Goal: Transaction & Acquisition: Purchase product/service

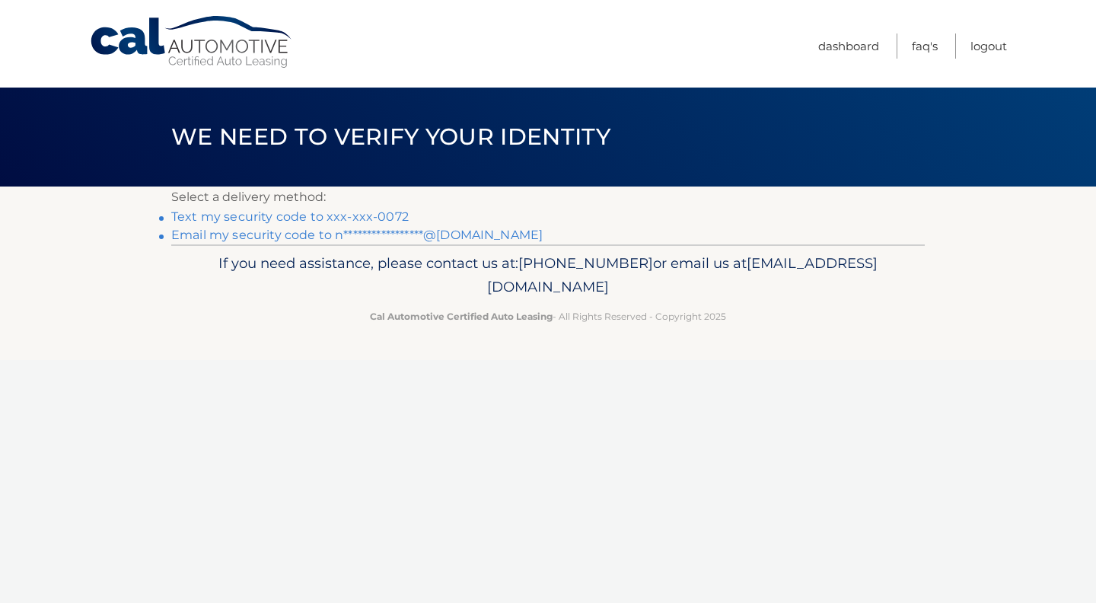
click at [390, 218] on link "Text my security code to xxx-xxx-0072" at bounding box center [290, 216] width 238 height 14
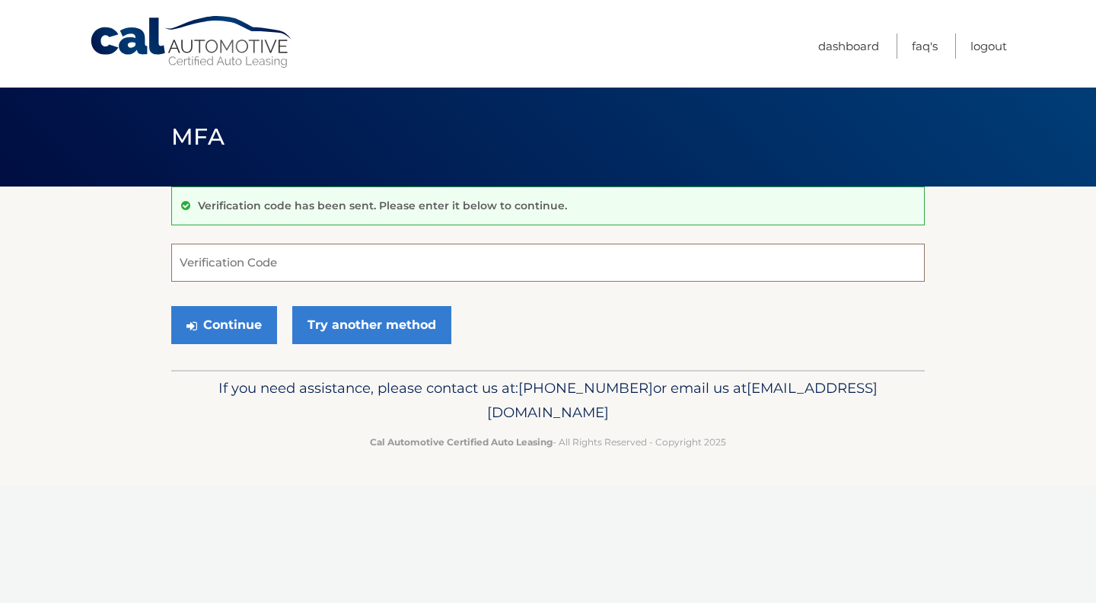
click at [334, 273] on input "Verification Code" at bounding box center [548, 263] width 754 height 38
type input "251177"
click at [239, 329] on button "Continue" at bounding box center [224, 325] width 106 height 38
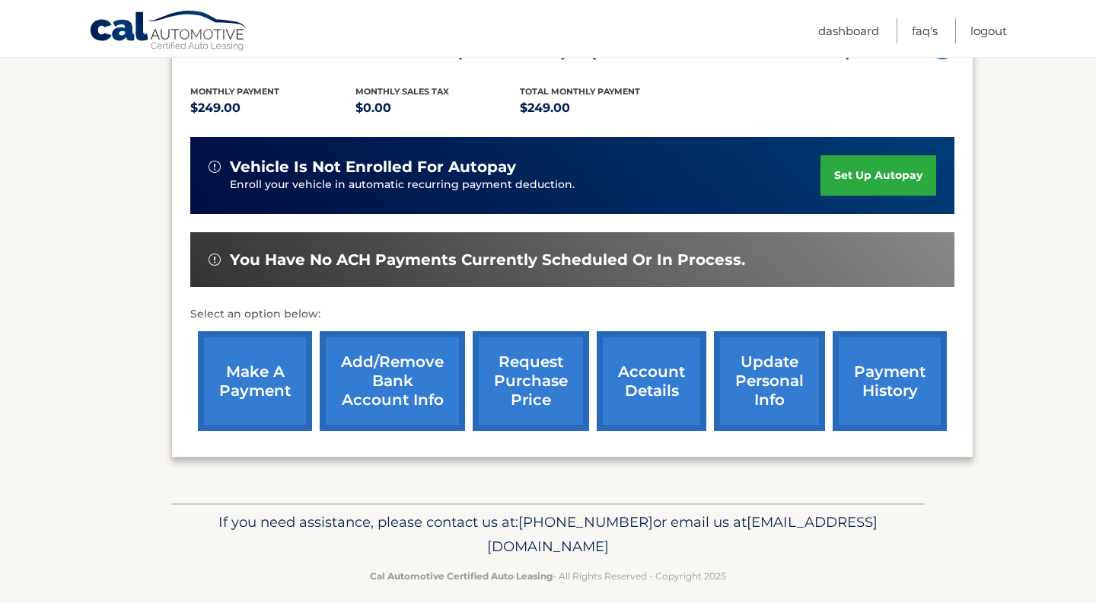
scroll to position [319, 0]
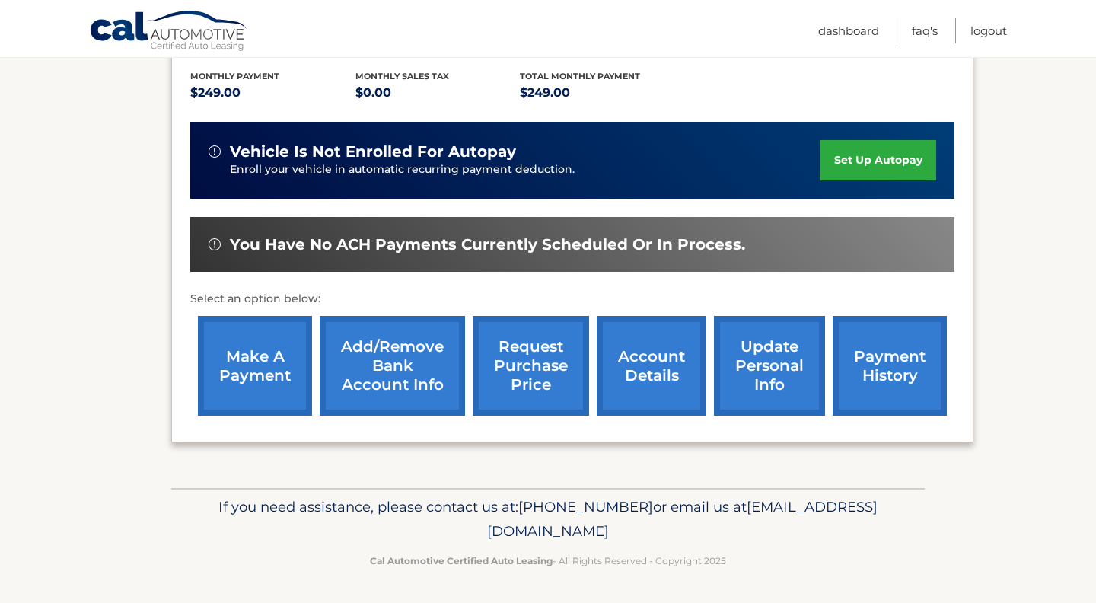
click at [266, 343] on link "make a payment" at bounding box center [255, 366] width 114 height 100
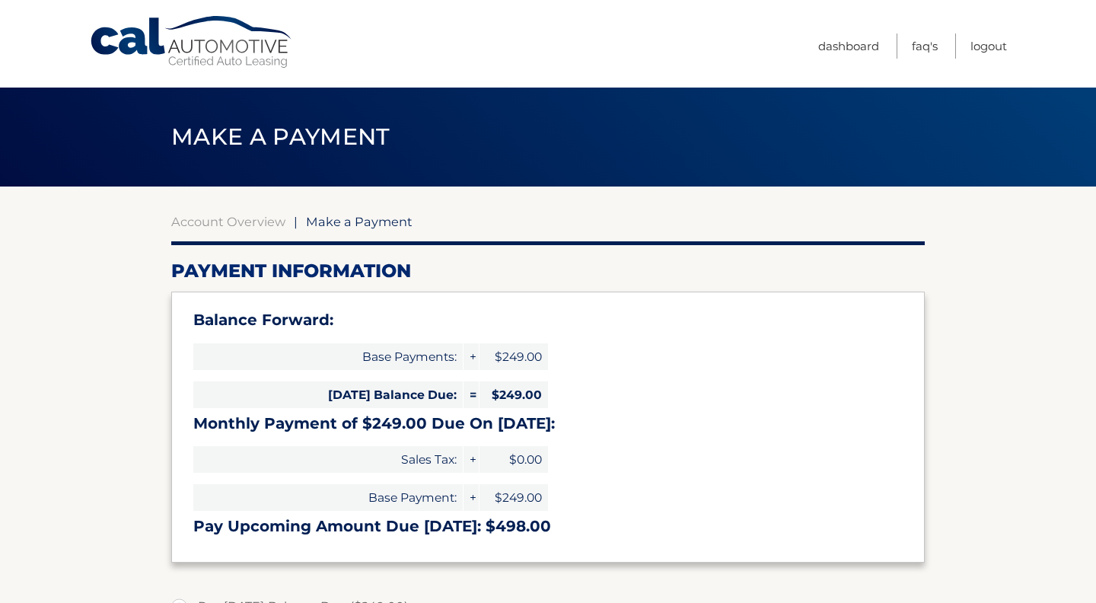
select select "YzU0M2ExNGMtNTU1Yi00YWRmLTkwNGUtNDgzMDIzN2UzNjgy"
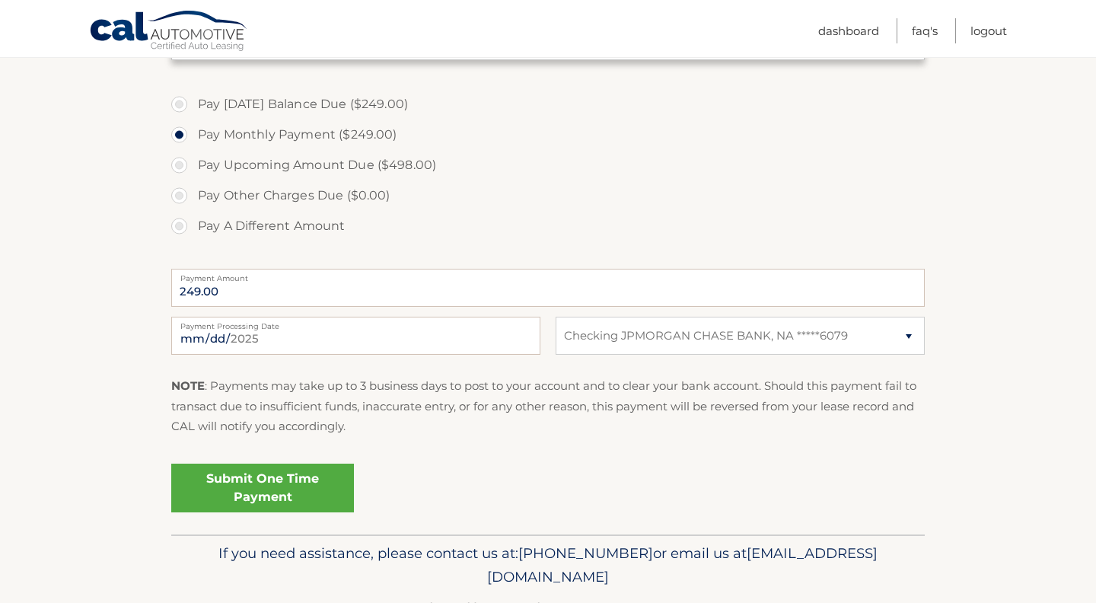
scroll to position [518, 0]
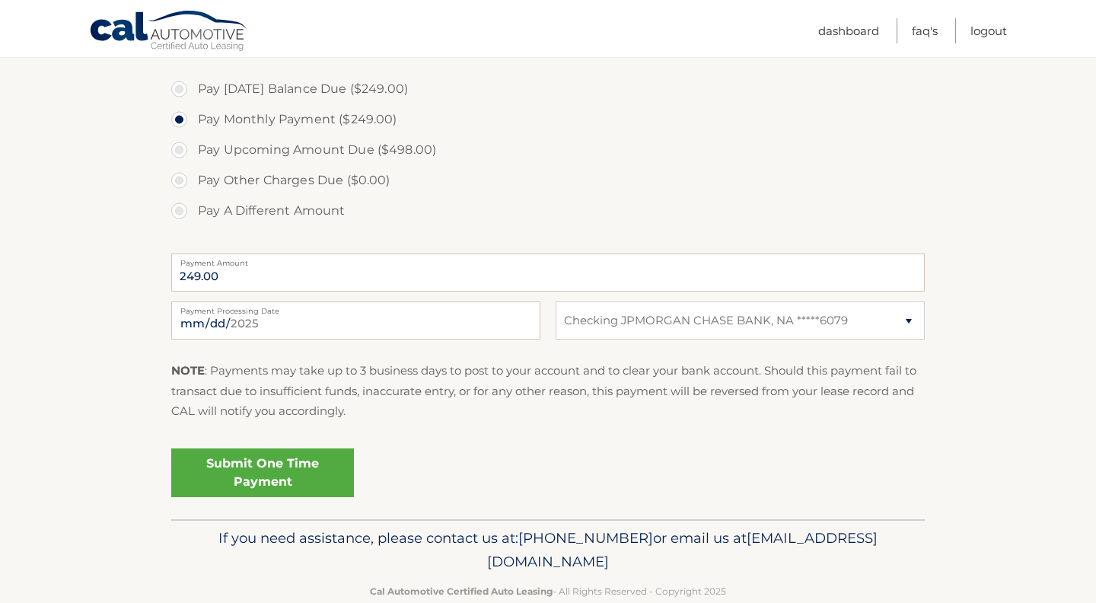
click at [227, 465] on link "Submit One Time Payment" at bounding box center [262, 472] width 183 height 49
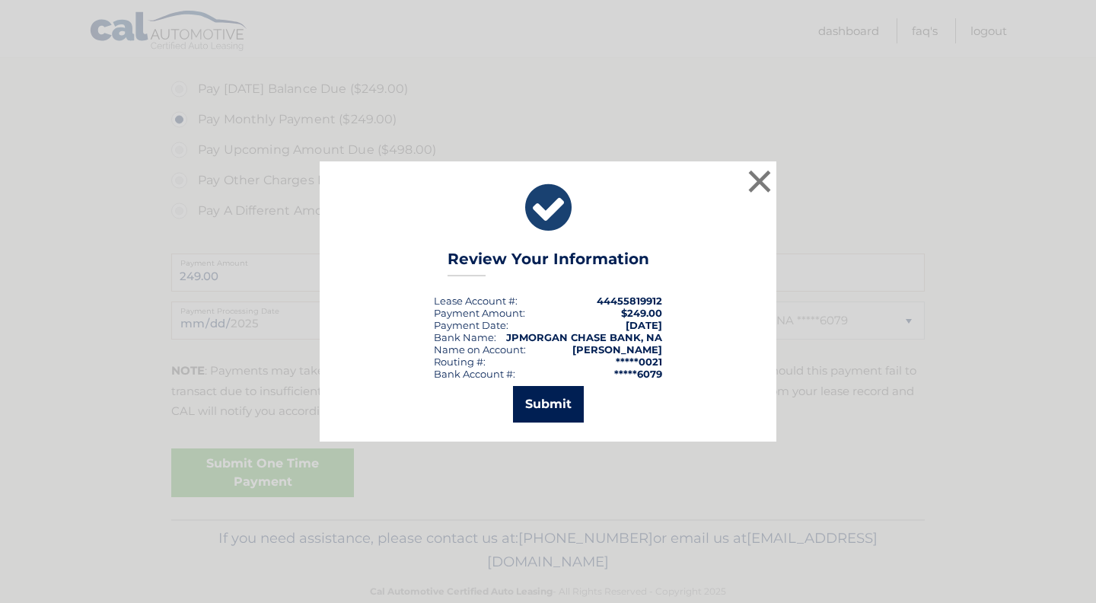
click at [548, 395] on button "Submit" at bounding box center [548, 404] width 71 height 37
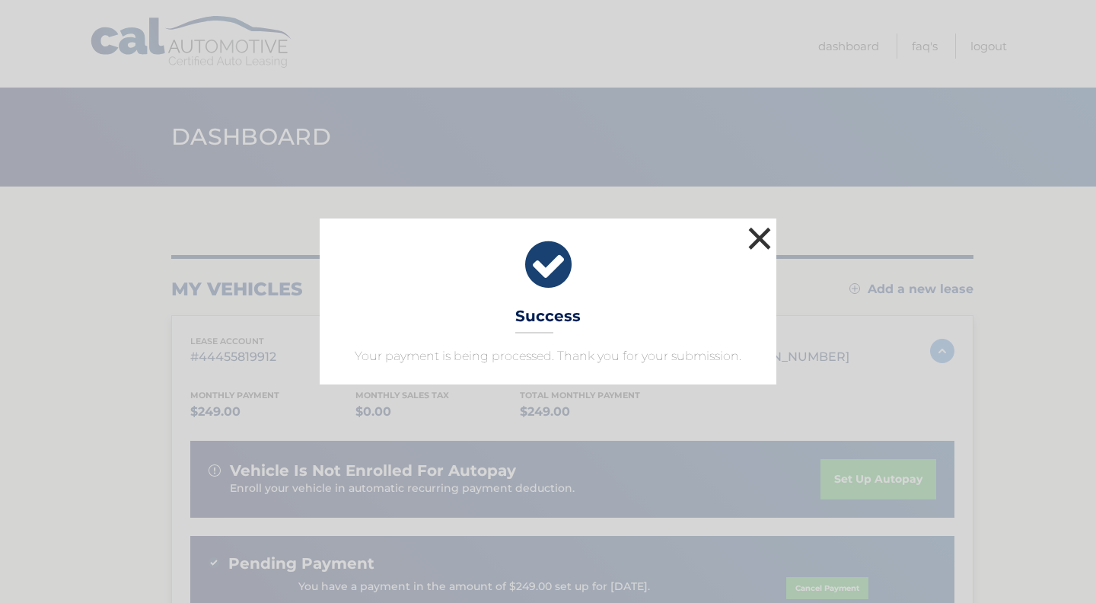
drag, startPoint x: 758, startPoint y: 230, endPoint x: 684, endPoint y: 134, distance: 120.6
click at [758, 230] on button "×" at bounding box center [760, 238] width 30 height 30
